Goal: Task Accomplishment & Management: Manage account settings

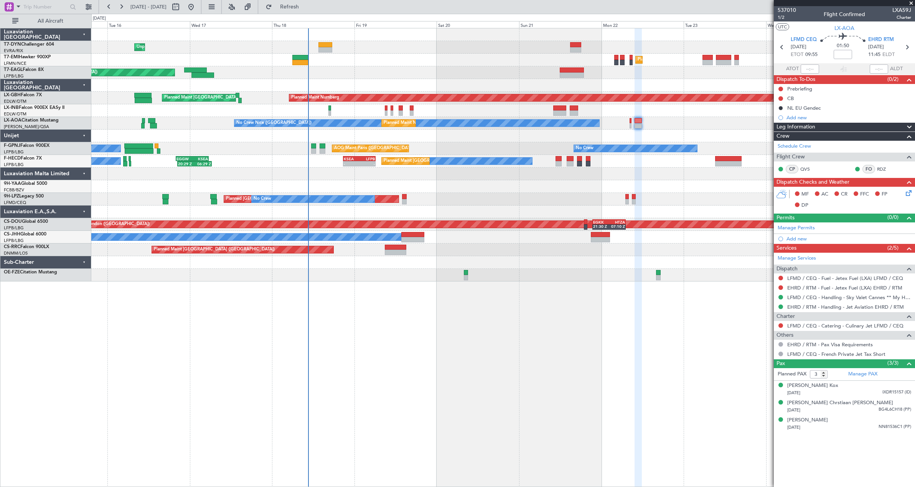
click at [290, 173] on div at bounding box center [502, 174] width 823 height 13
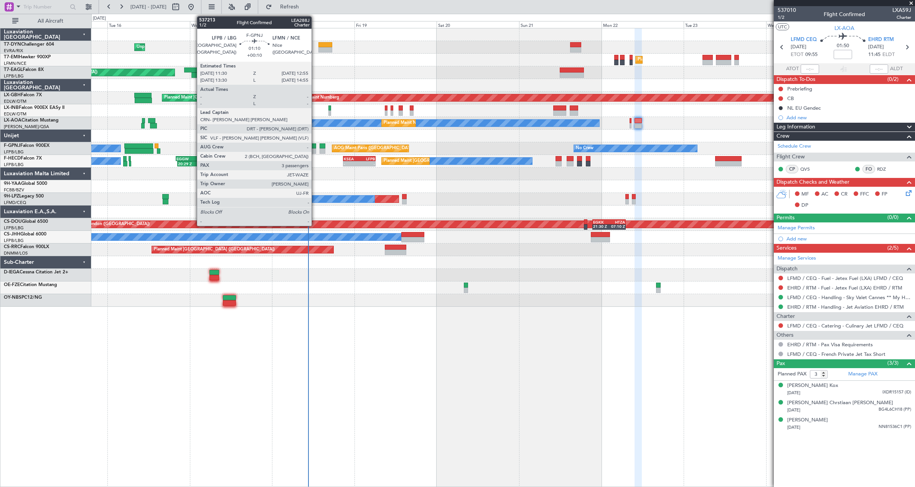
click at [315, 148] on div at bounding box center [313, 150] width 5 height 5
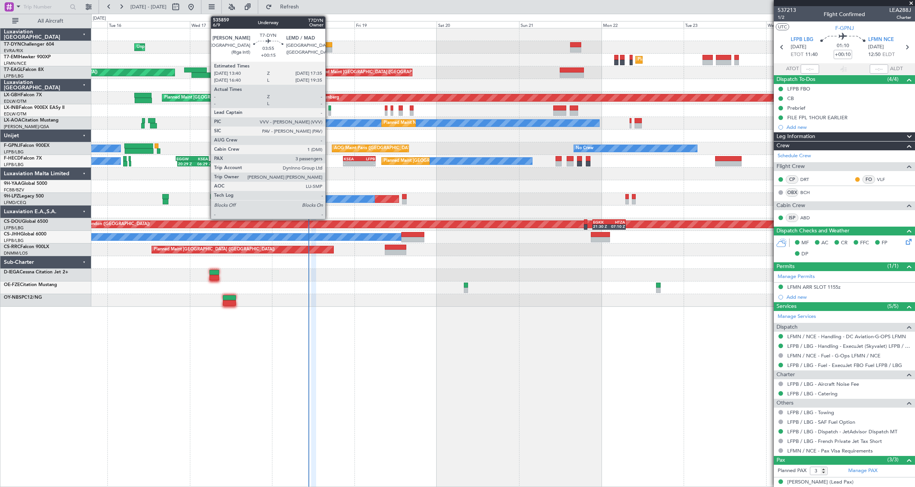
click at [329, 46] on div at bounding box center [325, 44] width 14 height 5
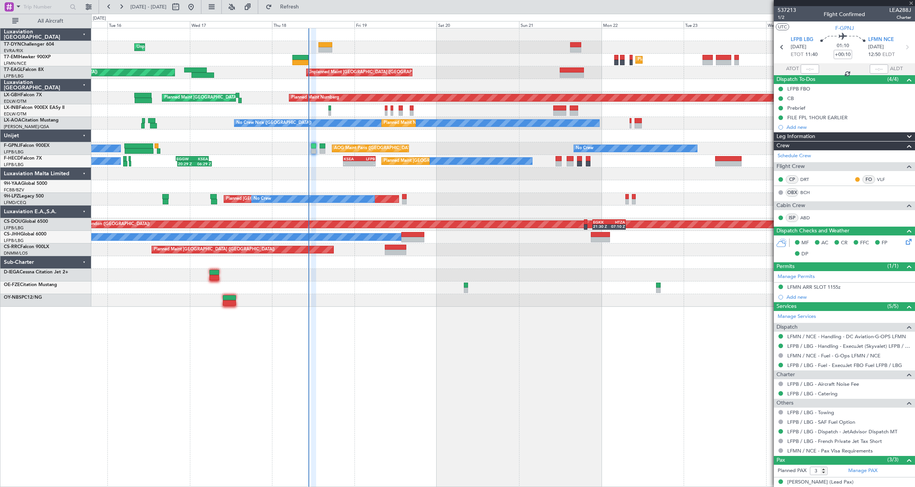
type input "+00:15"
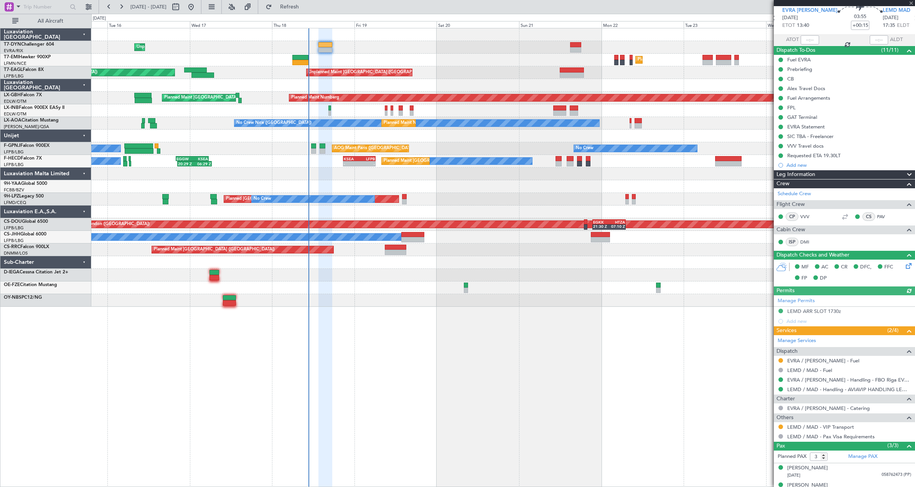
scroll to position [57, 0]
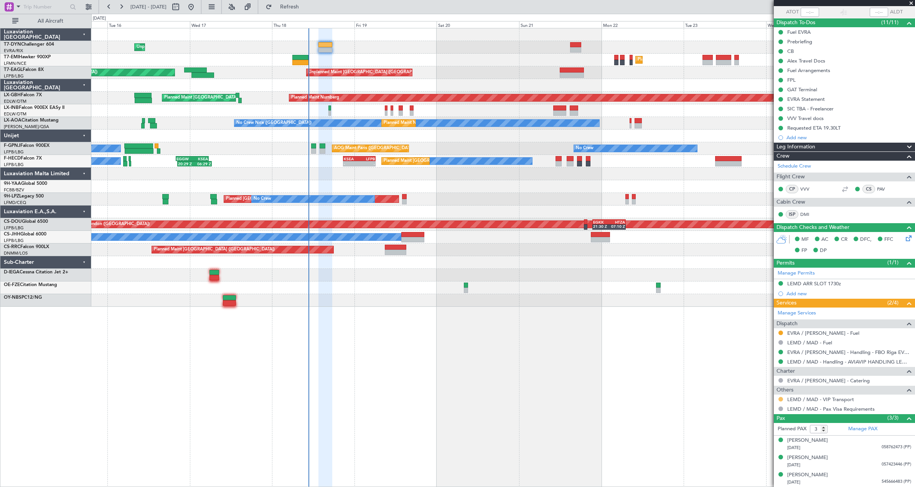
click at [780, 400] on button at bounding box center [780, 399] width 5 height 5
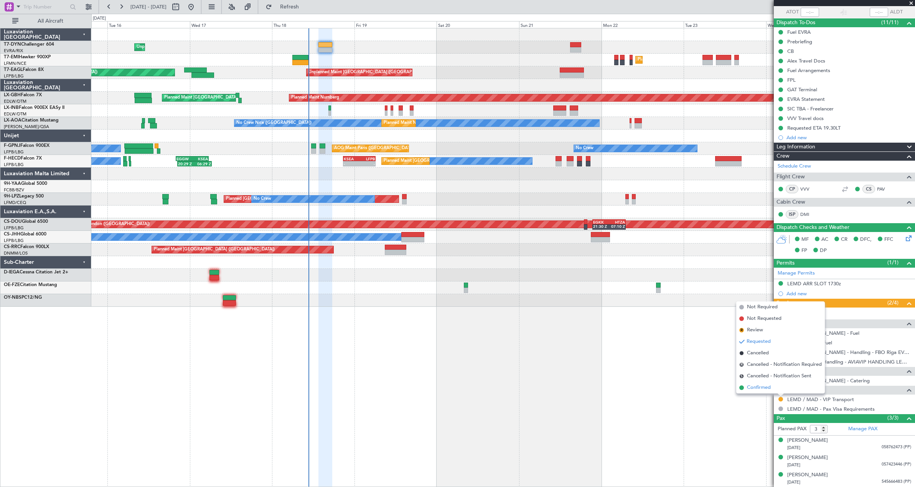
click at [760, 386] on span "Confirmed" at bounding box center [759, 388] width 24 height 8
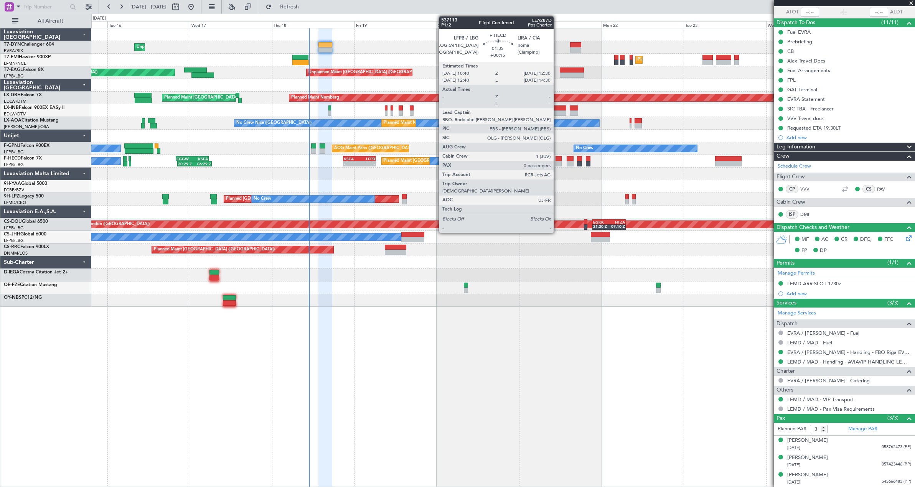
click at [557, 162] on div at bounding box center [558, 163] width 7 height 5
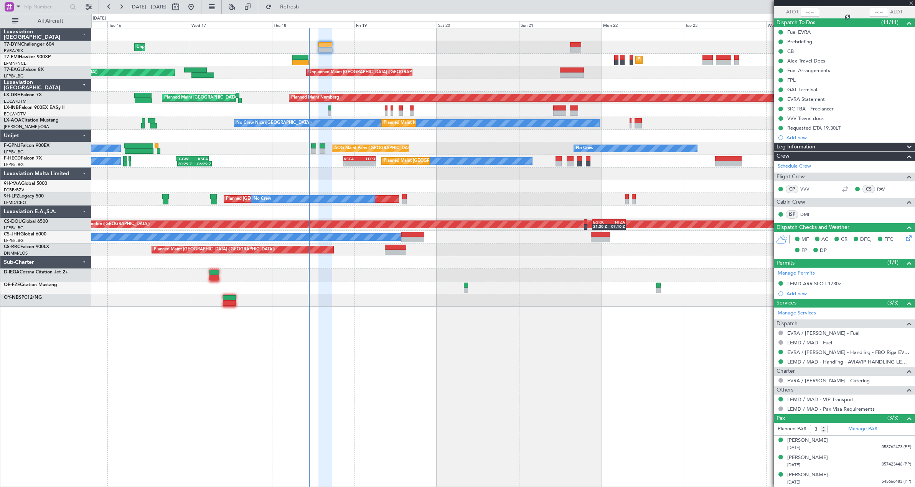
type input "0"
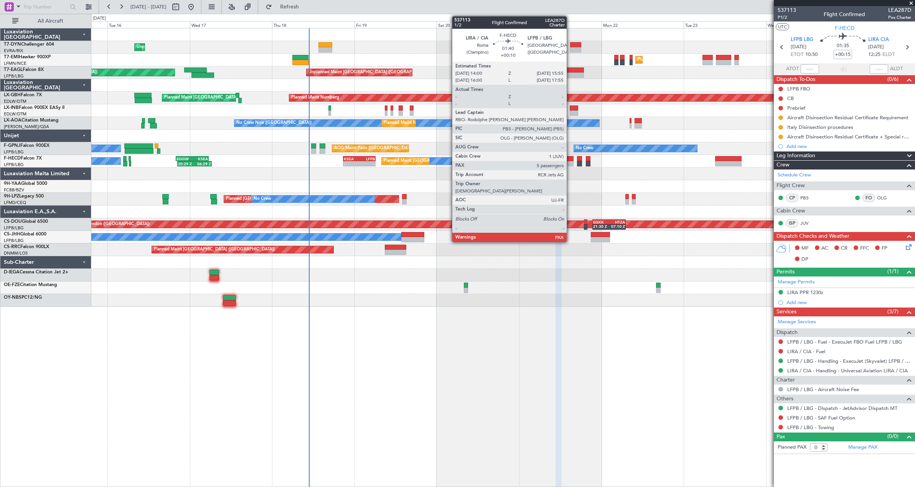
click at [570, 161] on div at bounding box center [569, 158] width 7 height 5
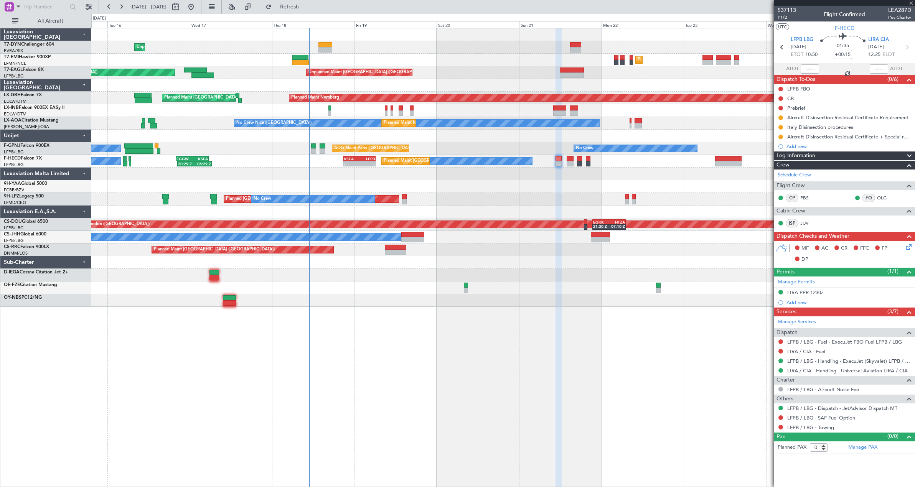
type input "+00:10"
type input "7"
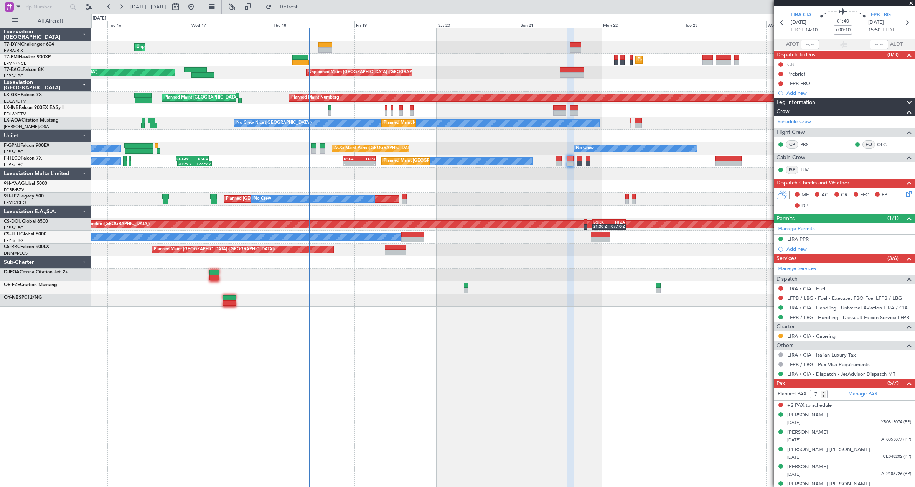
scroll to position [34, 0]
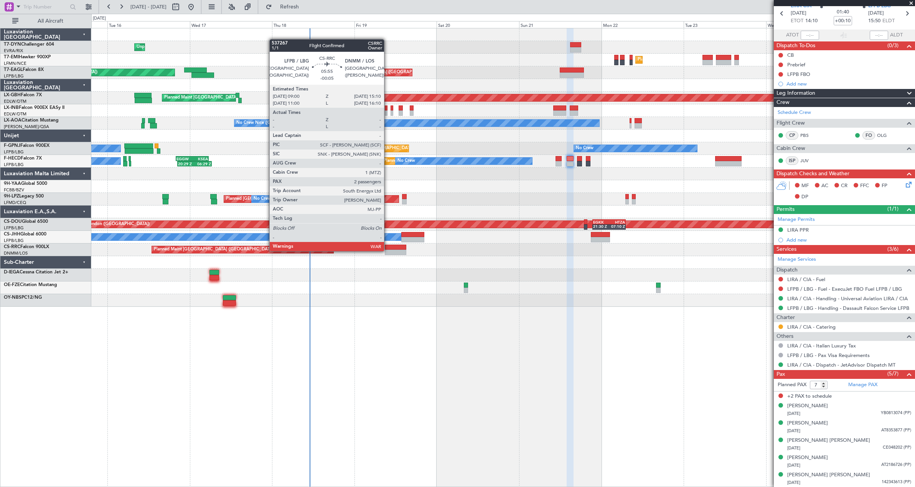
click at [388, 250] on div at bounding box center [395, 252] width 21 height 5
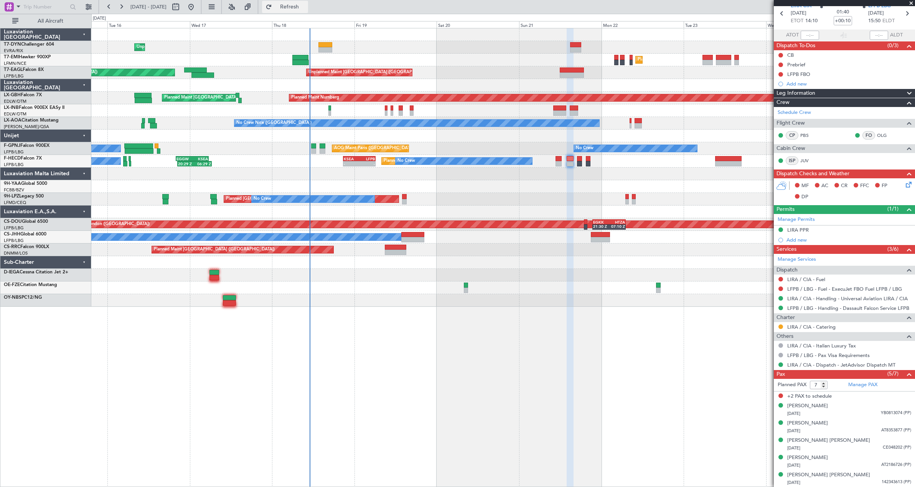
click at [306, 7] on span "Refresh" at bounding box center [289, 6] width 32 height 5
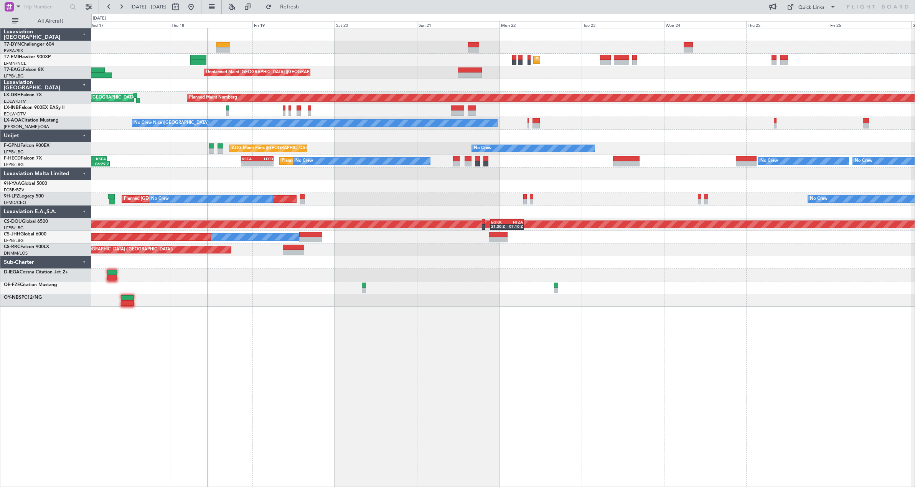
click at [377, 275] on div "Unplanned Maint [GEOGRAPHIC_DATA] (Riga Intl) Planned Maint [GEOGRAPHIC_DATA] U…" at bounding box center [502, 167] width 823 height 278
click at [364, 277] on div at bounding box center [502, 275] width 823 height 13
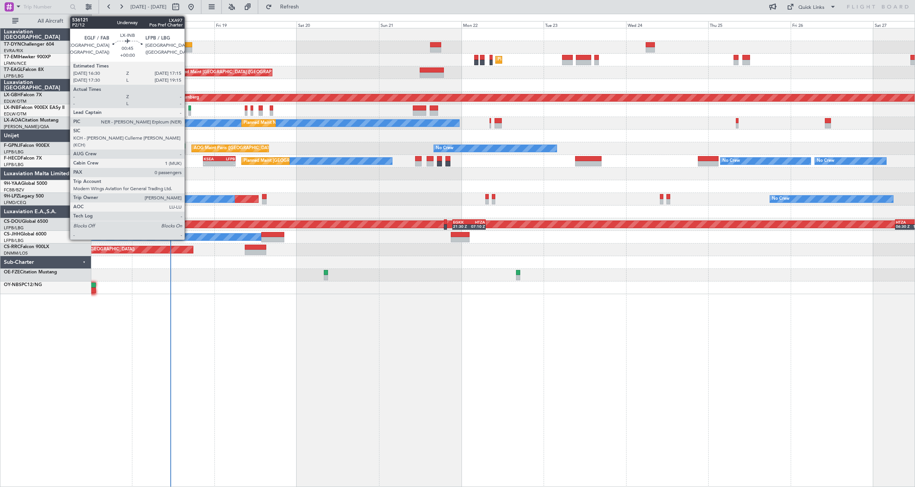
click at [188, 113] on div at bounding box center [189, 112] width 3 height 5
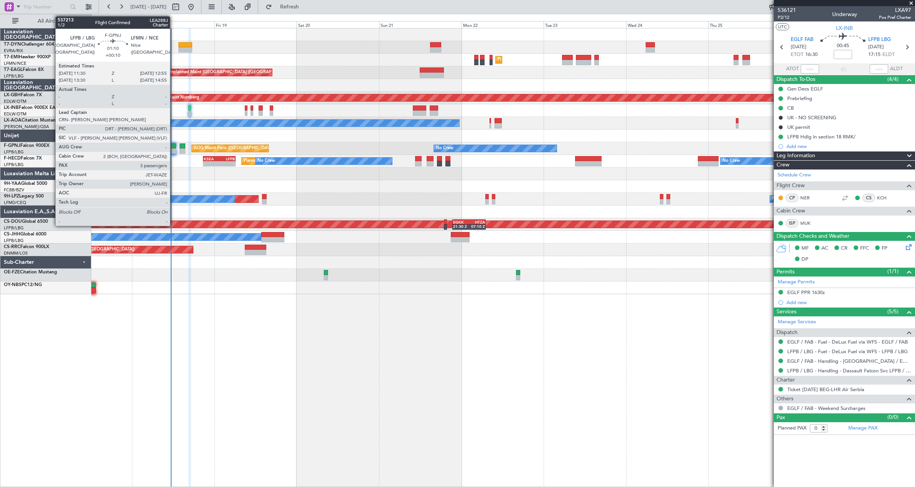
click at [173, 150] on div at bounding box center [173, 150] width 5 height 5
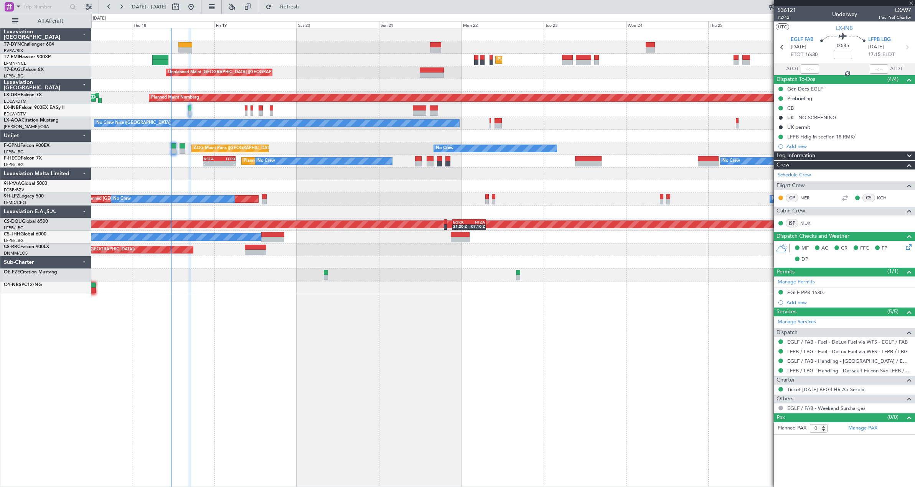
type input "+00:10"
type input "3"
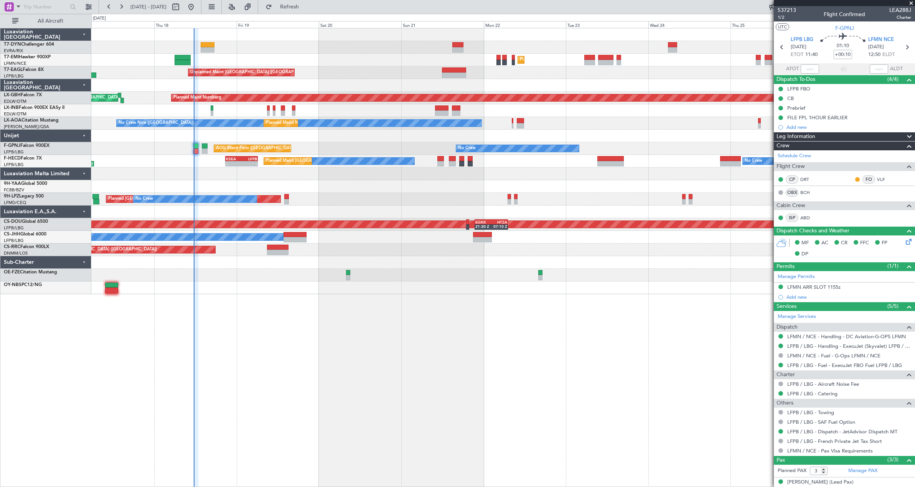
click at [128, 145] on div "No Crew AOG Maint [GEOGRAPHIC_DATA] ([GEOGRAPHIC_DATA]) No Crew" at bounding box center [502, 148] width 823 height 13
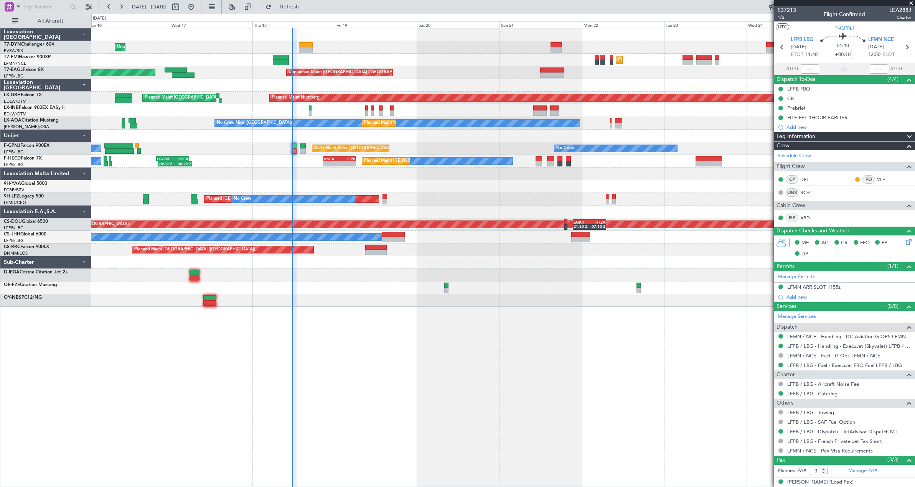
click at [254, 183] on div at bounding box center [502, 186] width 823 height 13
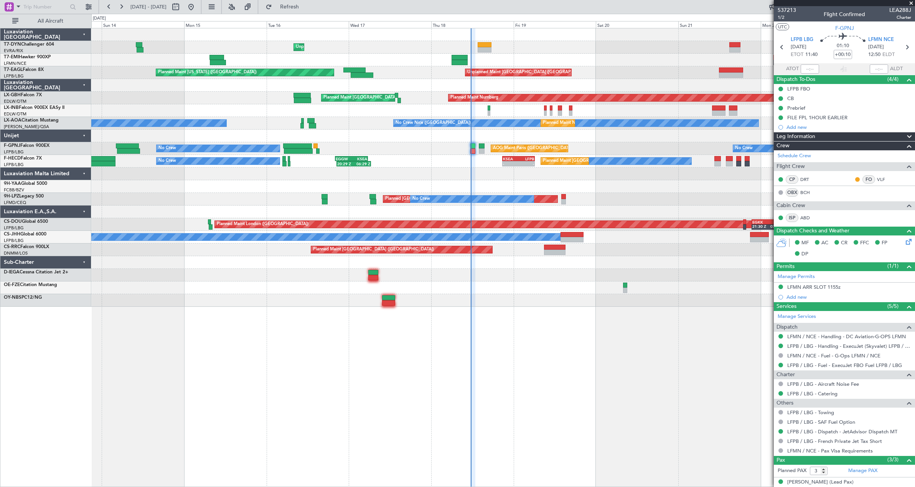
click at [380, 173] on div "Unplanned Maint [GEOGRAPHIC_DATA] (Riga Intl) Planned Maint [GEOGRAPHIC_DATA] U…" at bounding box center [502, 167] width 823 height 278
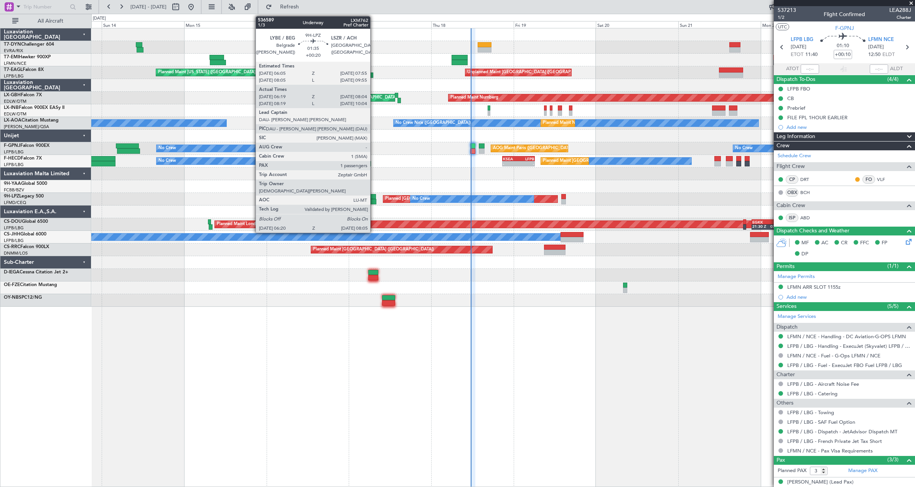
click at [374, 194] on div at bounding box center [372, 196] width 7 height 5
click at [370, 198] on div at bounding box center [372, 196] width 7 height 5
type input "+00:20"
type input "06:29"
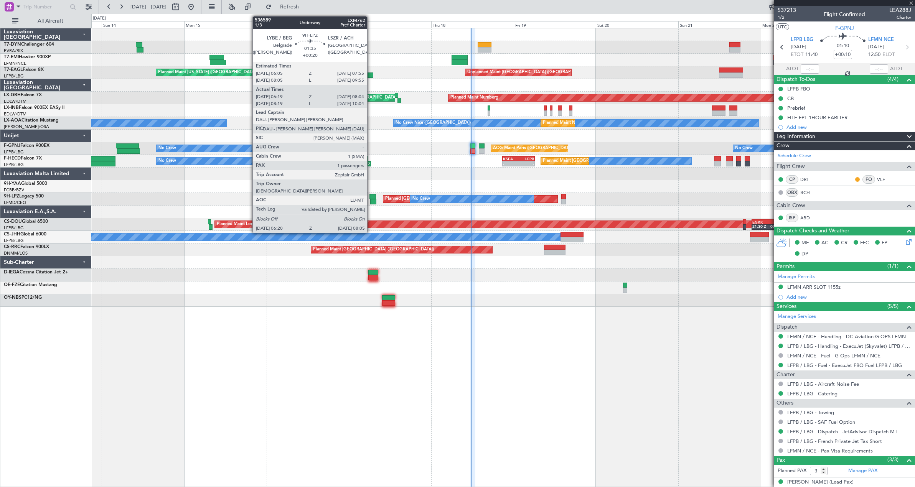
type input "07:59"
type input "1"
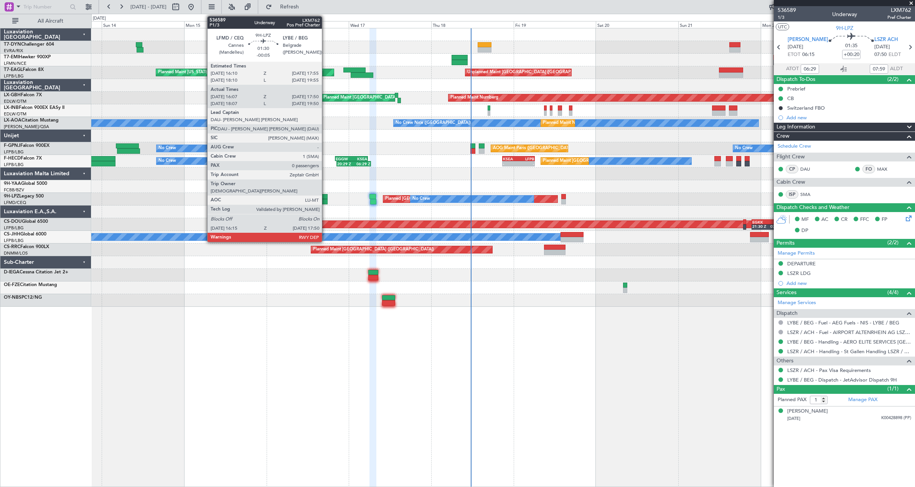
click at [325, 200] on div at bounding box center [325, 201] width 6 height 5
click at [327, 198] on div at bounding box center [324, 196] width 6 height 5
click at [324, 199] on div at bounding box center [325, 201] width 6 height 5
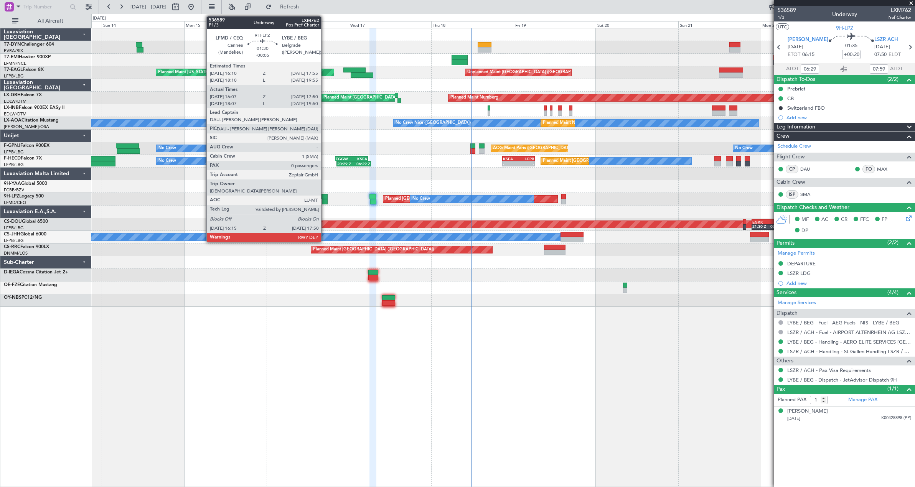
click at [324, 199] on div at bounding box center [325, 201] width 6 height 5
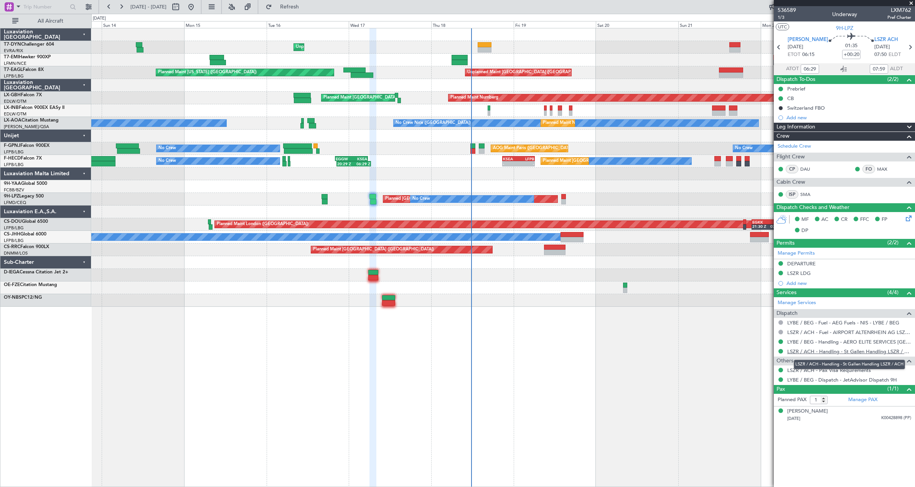
click at [868, 349] on link "LSZR / ACH - Handling - St Gallen Handling LSZR / ACH" at bounding box center [849, 351] width 124 height 7
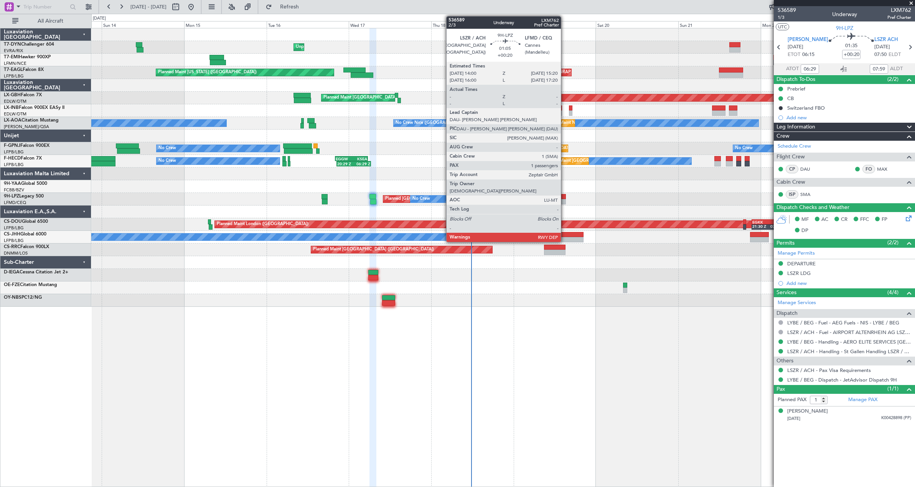
click at [564, 199] on div at bounding box center [563, 201] width 5 height 5
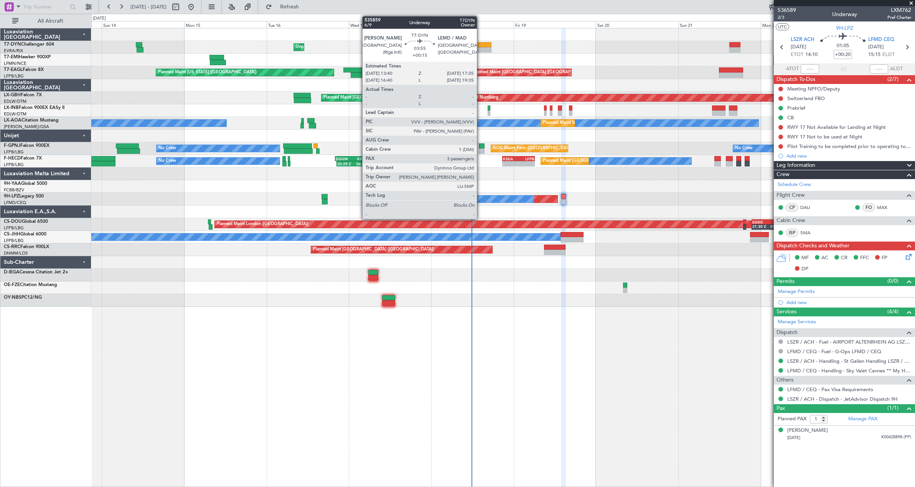
click at [480, 50] on div at bounding box center [485, 49] width 14 height 5
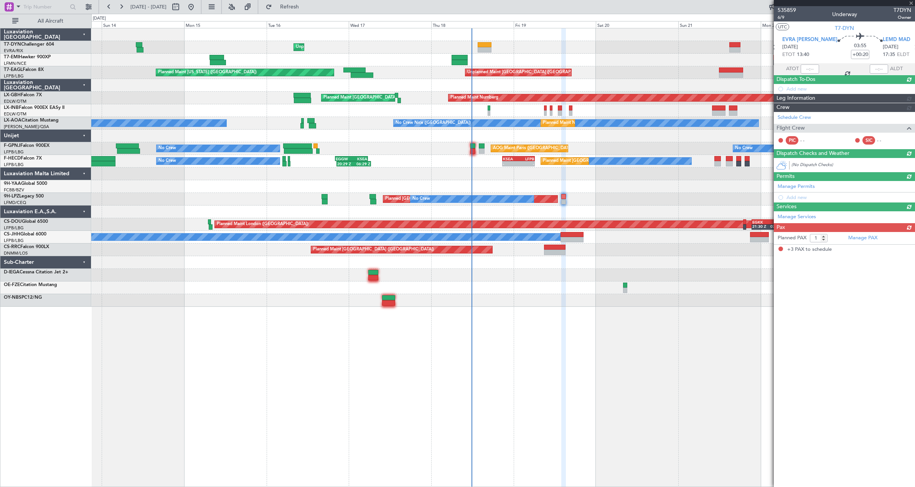
type input "+00:15"
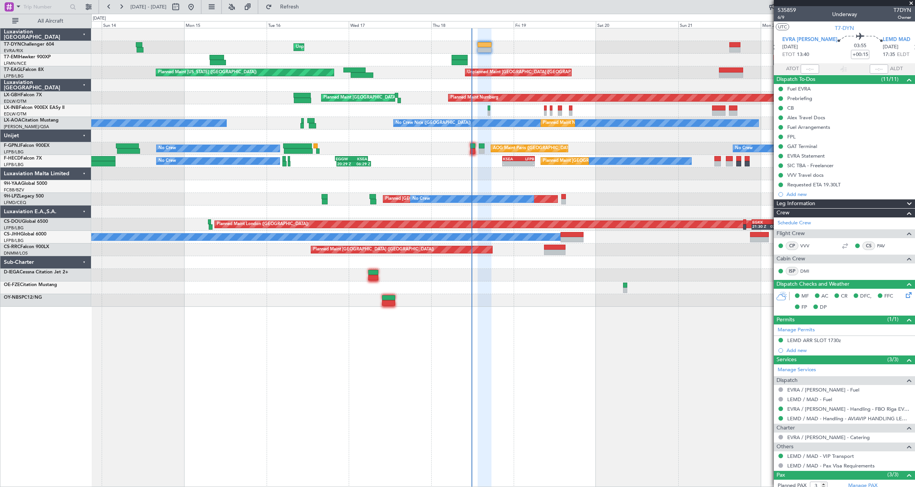
scroll to position [57, 0]
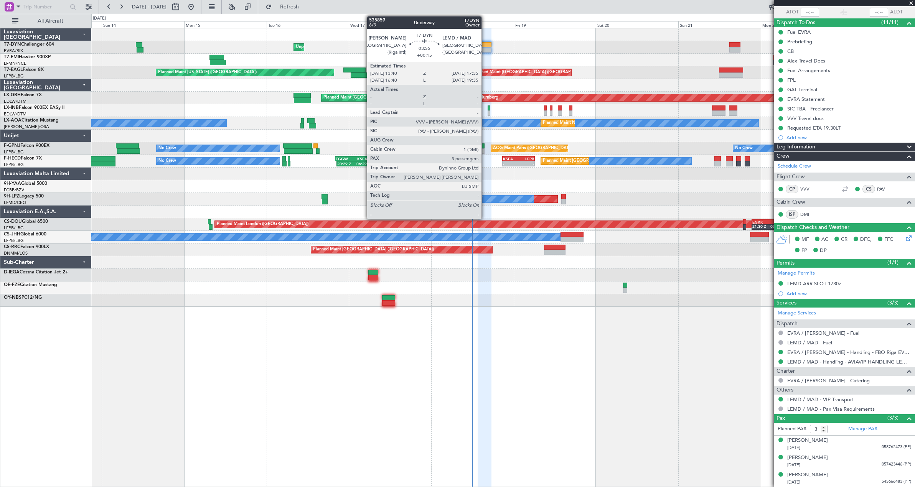
click at [485, 43] on div at bounding box center [485, 44] width 14 height 5
click at [483, 50] on div at bounding box center [485, 49] width 14 height 5
click at [483, 46] on div at bounding box center [485, 44] width 14 height 5
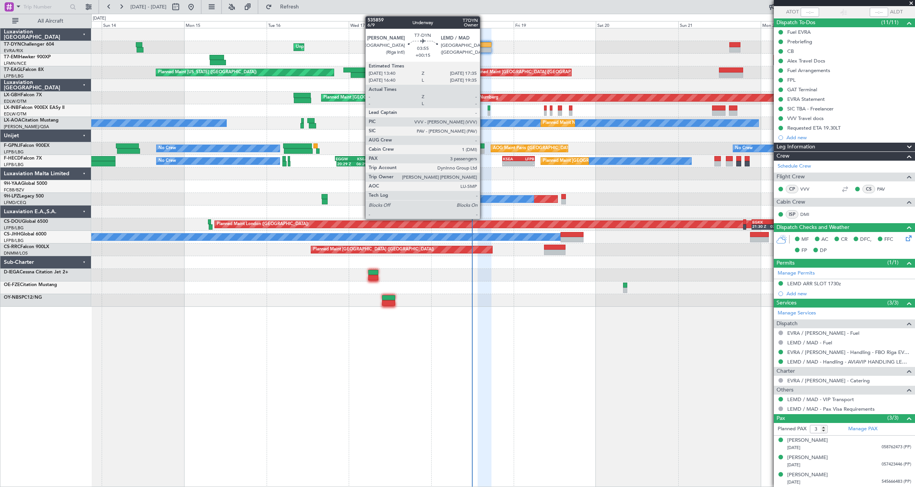
click at [483, 46] on div at bounding box center [485, 44] width 14 height 5
click at [486, 44] on div at bounding box center [485, 44] width 14 height 5
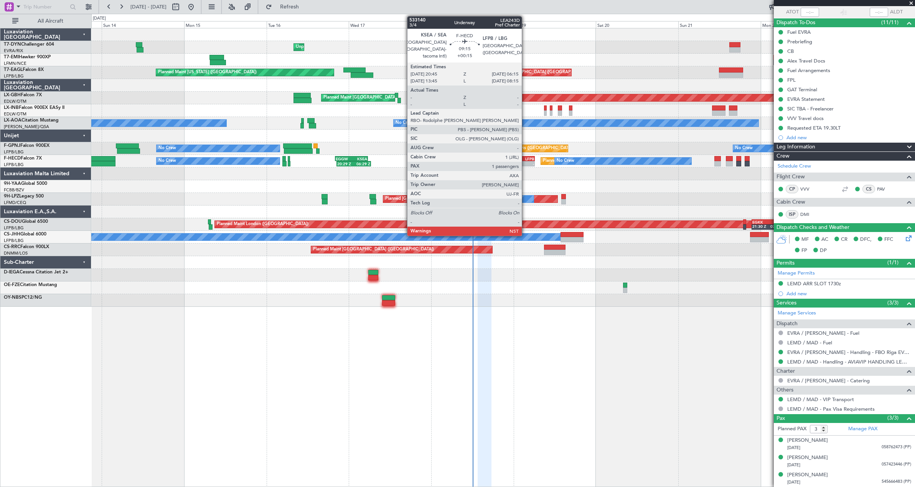
click at [525, 158] on div "LFPB" at bounding box center [526, 158] width 16 height 5
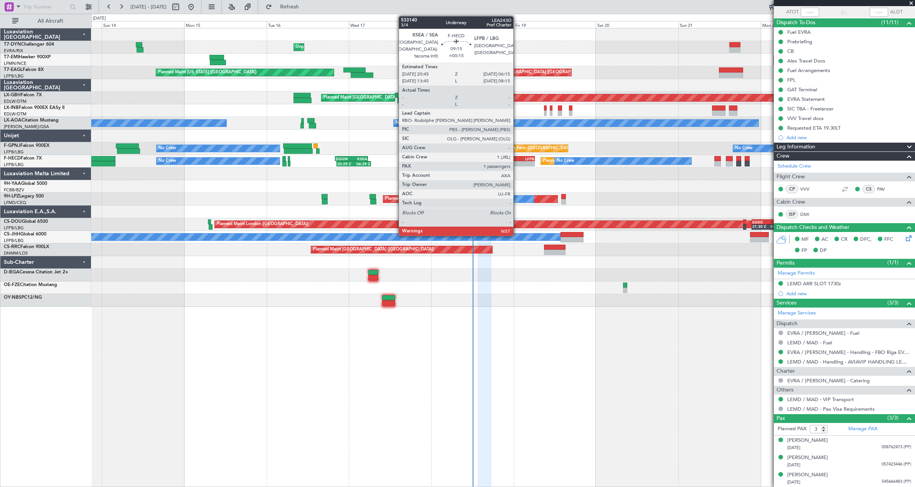
click at [517, 162] on div "-" at bounding box center [511, 163] width 16 height 5
click at [521, 158] on div "LFPB" at bounding box center [526, 158] width 16 height 5
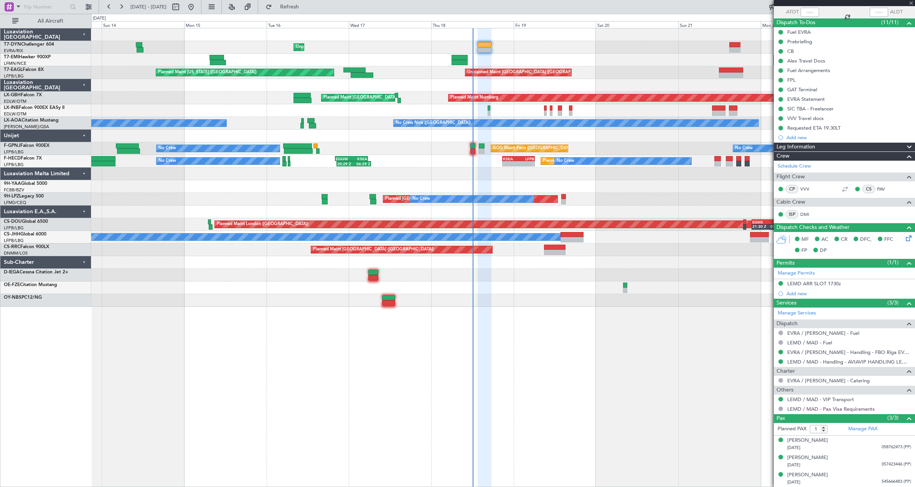
scroll to position [0, 0]
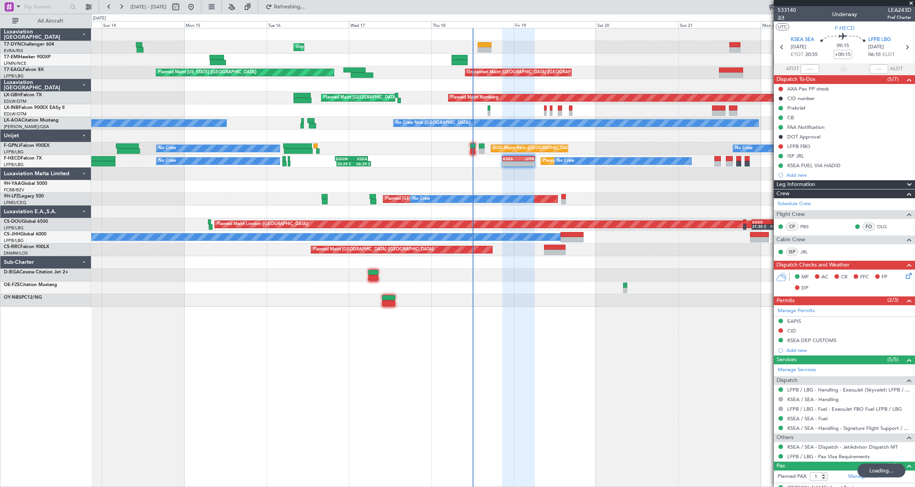
click at [786, 16] on span "3/4" at bounding box center [786, 17] width 18 height 7
click at [790, 12] on span "533140" at bounding box center [786, 10] width 18 height 8
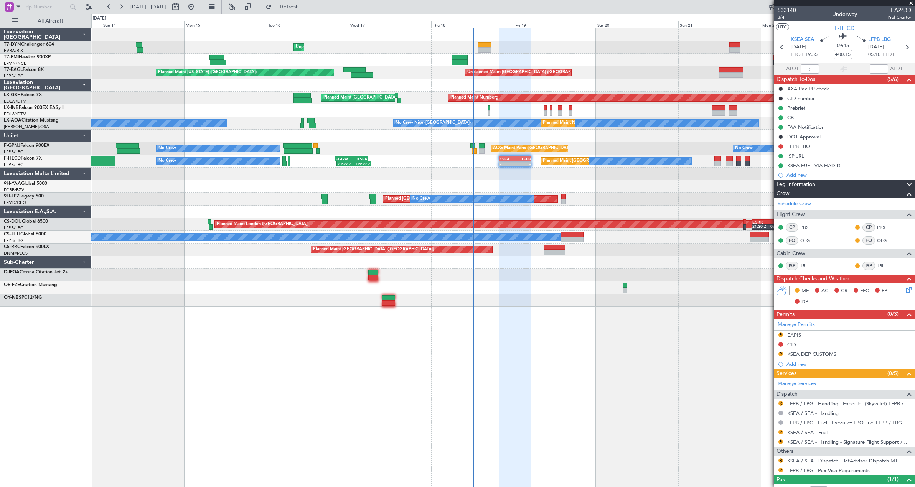
click at [904, 288] on icon at bounding box center [907, 288] width 6 height 6
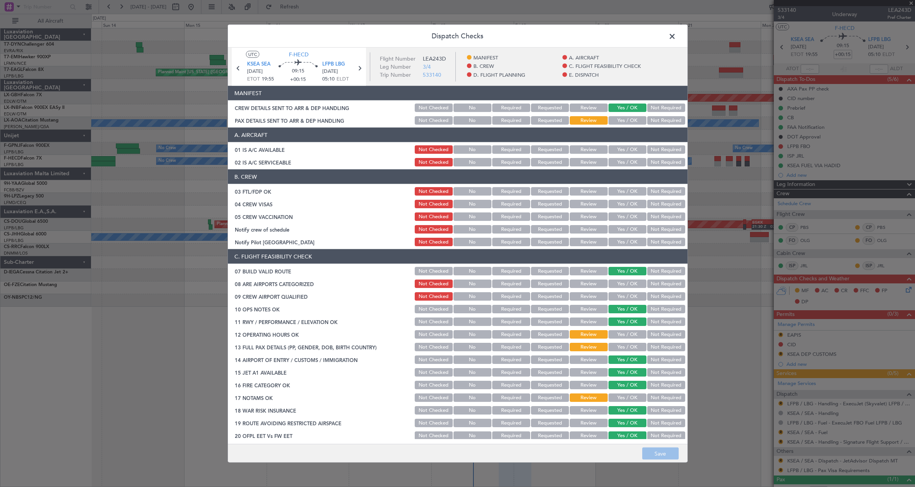
click at [676, 38] on span at bounding box center [676, 38] width 0 height 15
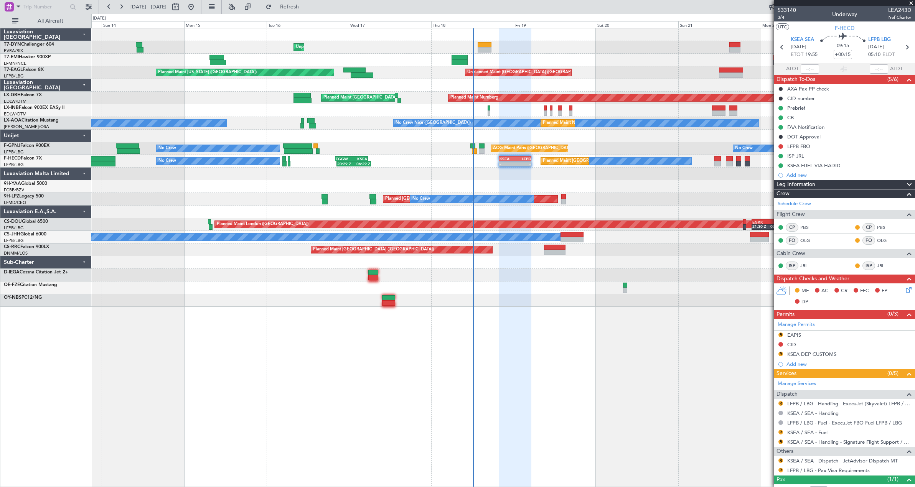
scroll to position [27, 0]
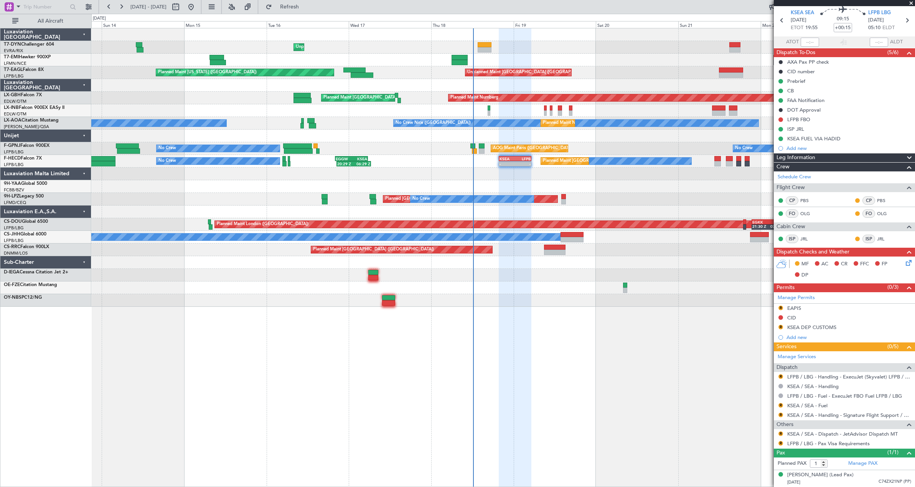
click at [904, 260] on icon at bounding box center [907, 262] width 6 height 6
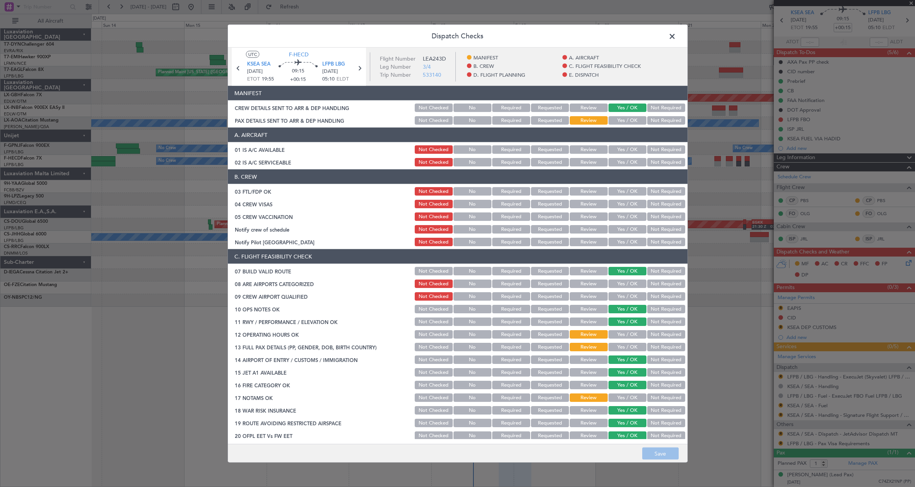
click at [622, 117] on button "Yes / OK" at bounding box center [627, 120] width 38 height 8
click at [658, 451] on button "Save" at bounding box center [660, 454] width 36 height 12
click at [658, 451] on footer "Save" at bounding box center [457, 453] width 459 height 18
click at [676, 36] on span at bounding box center [676, 38] width 0 height 15
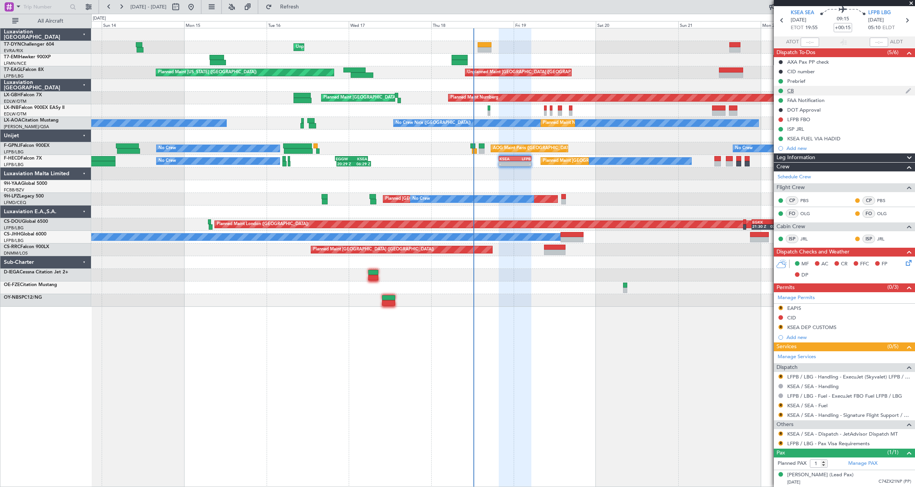
scroll to position [0, 0]
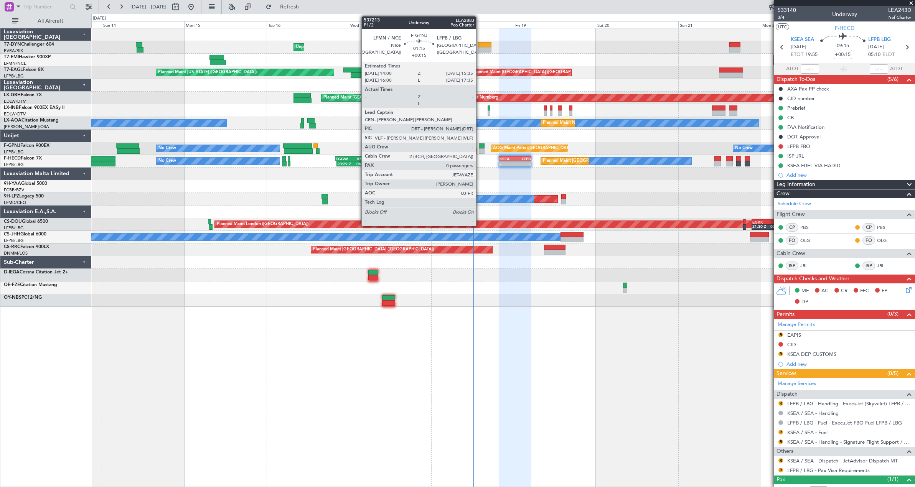
click at [479, 150] on div at bounding box center [482, 150] width 6 height 5
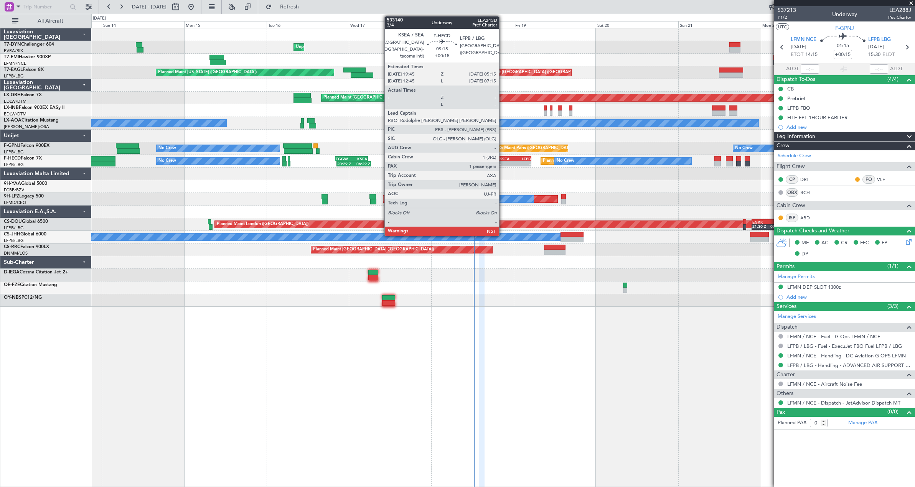
click at [502, 163] on div "-" at bounding box center [507, 163] width 16 height 5
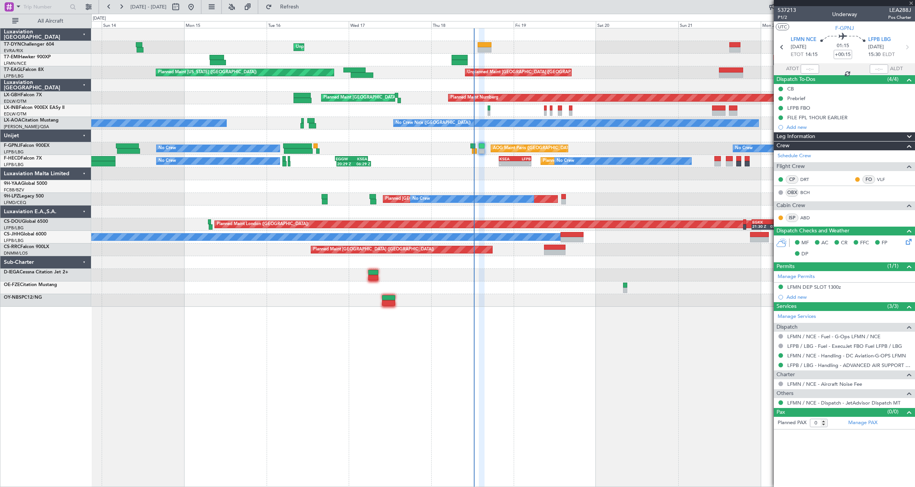
type input "1"
